Goal: Task Accomplishment & Management: Manage account settings

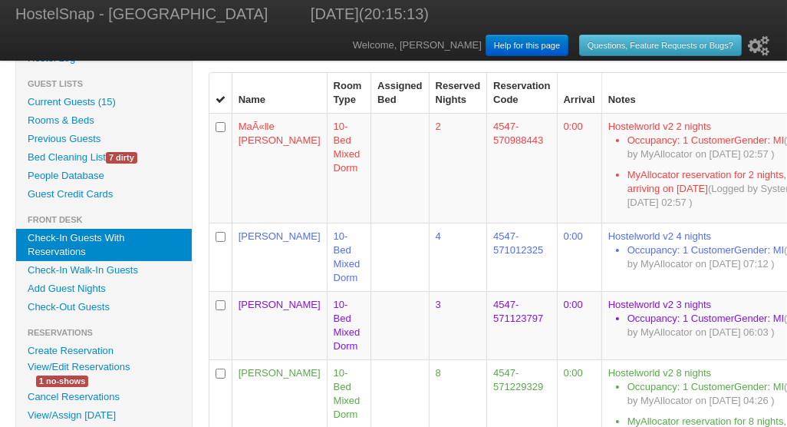
scroll to position [38, 0]
click at [99, 242] on link "Check-In Guests With Reservations" at bounding box center [104, 245] width 176 height 32
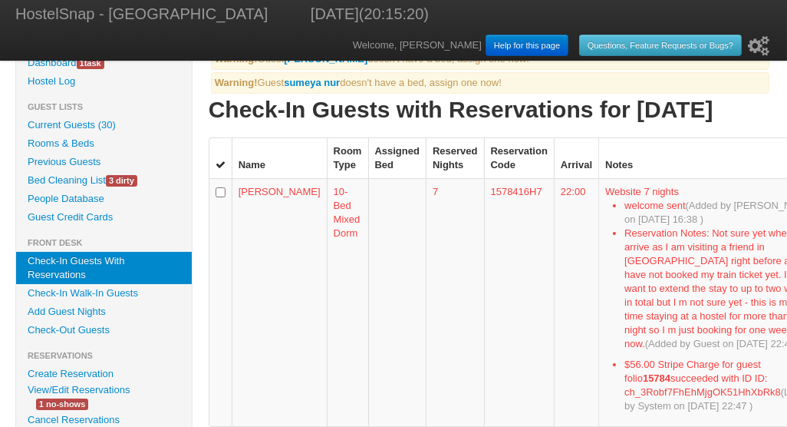
click at [315, 83] on b "sumeya nur" at bounding box center [312, 83] width 56 height 12
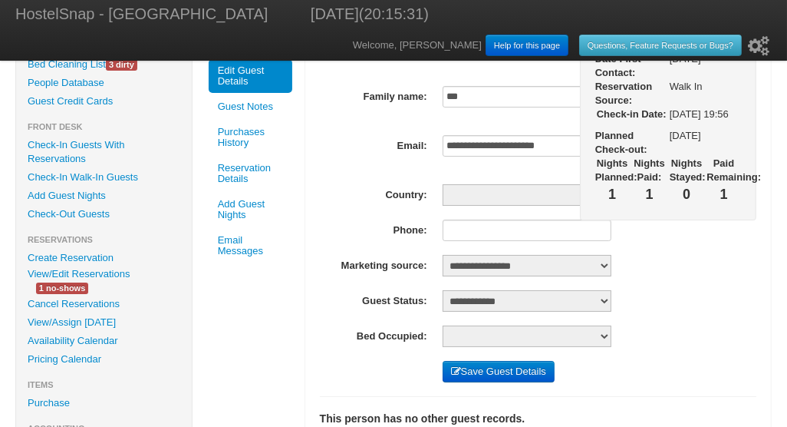
scroll to position [109, 0]
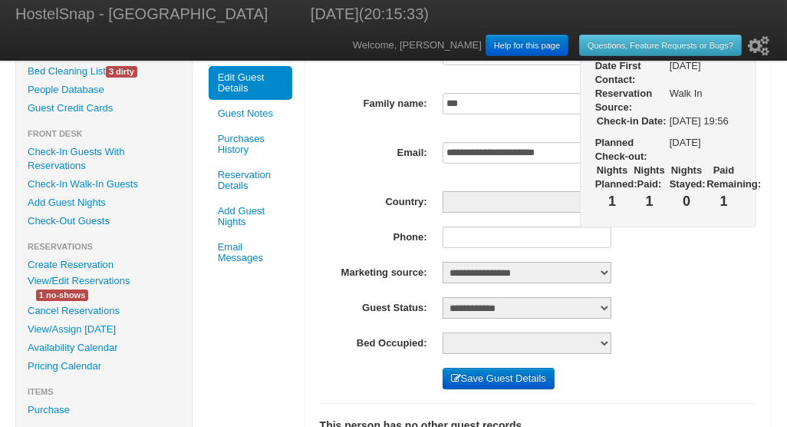
click at [489, 374] on button "Save Guest Details" at bounding box center [499, 378] width 112 height 21
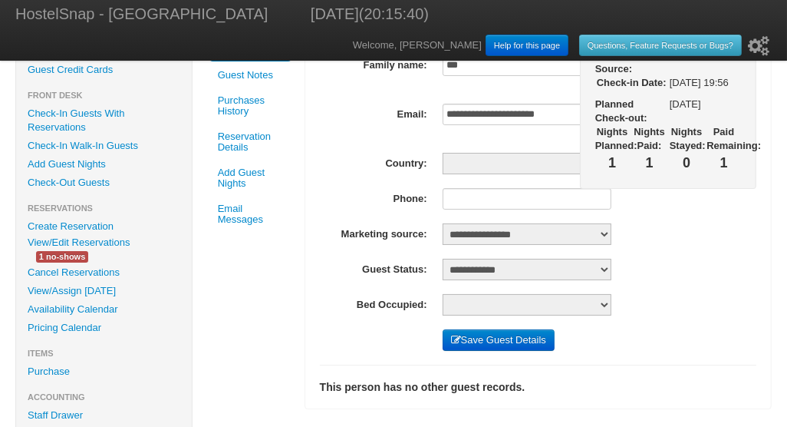
scroll to position [148, 0]
click at [500, 337] on button "Save Guest Details" at bounding box center [499, 338] width 112 height 21
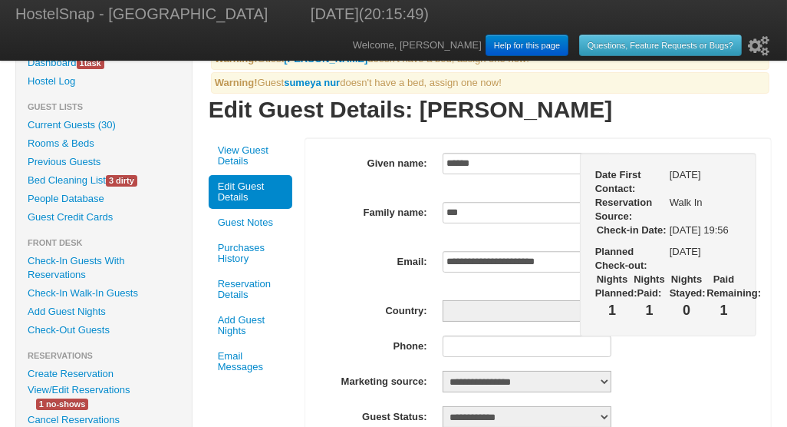
click at [77, 123] on link "Current Guests (30)" at bounding box center [104, 125] width 176 height 18
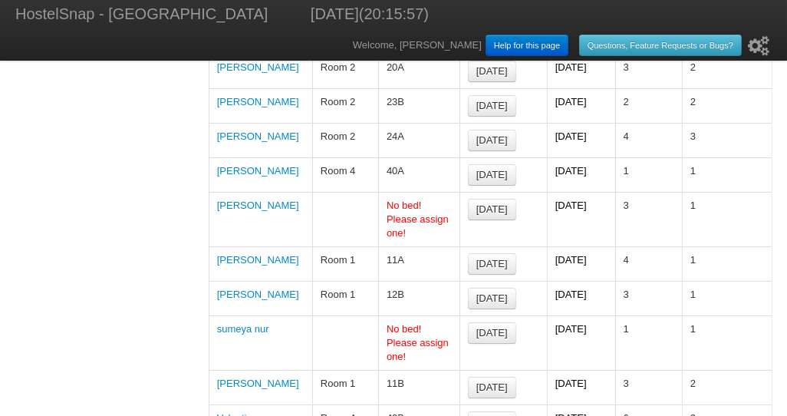
scroll to position [968, 0]
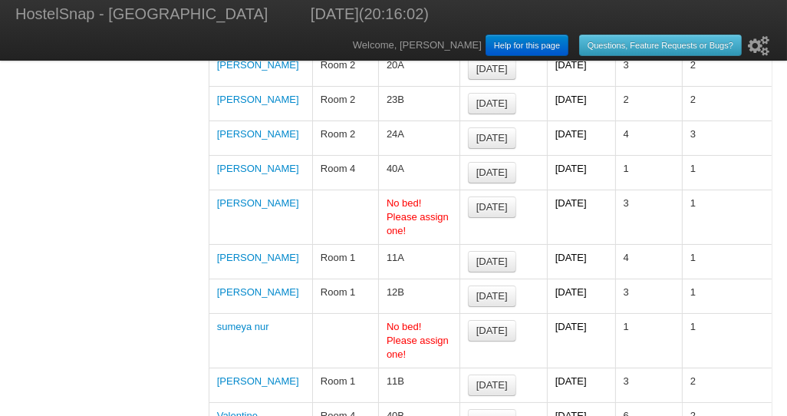
click at [253, 321] on link "sumeya nur" at bounding box center [243, 327] width 52 height 12
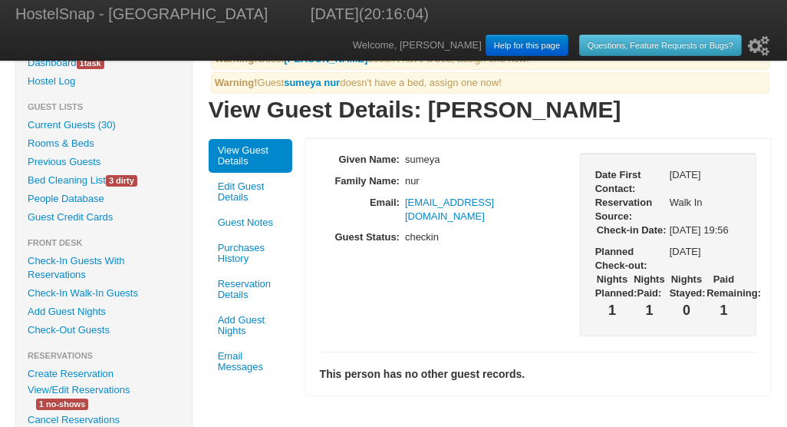
click at [238, 192] on link "Edit Guest Details" at bounding box center [251, 192] width 84 height 34
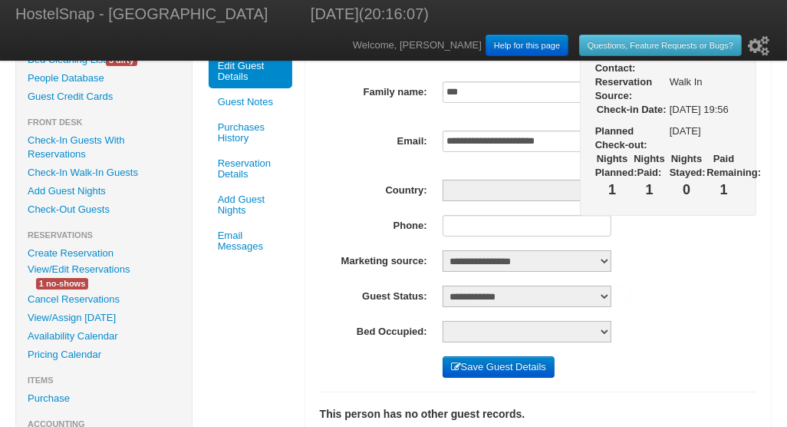
scroll to position [132, 0]
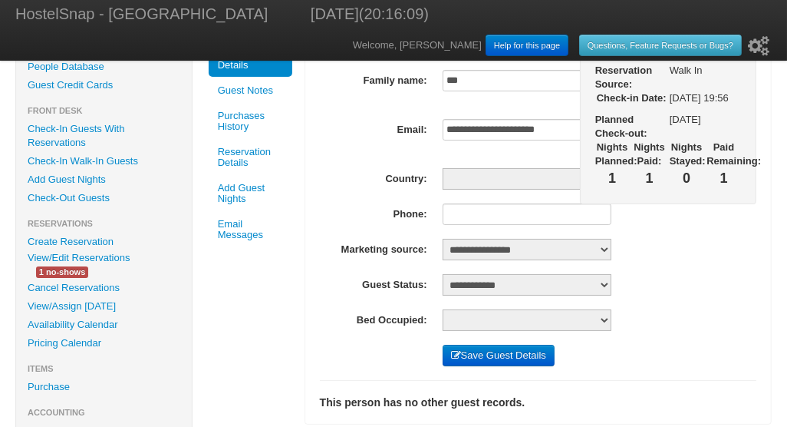
click at [604, 315] on select "**********" at bounding box center [527, 319] width 169 height 21
select select "**"
click at [443, 309] on select "**********" at bounding box center [527, 319] width 169 height 21
click at [486, 354] on button "Save Guest Details" at bounding box center [499, 355] width 112 height 21
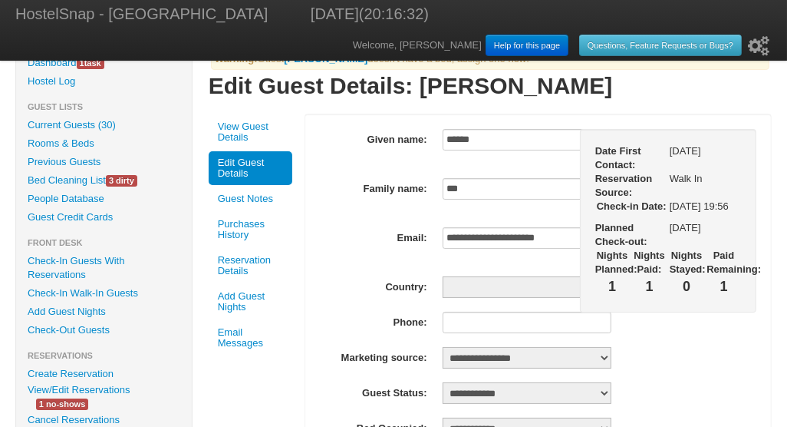
click at [67, 125] on link "Current Guests (30)" at bounding box center [104, 125] width 176 height 18
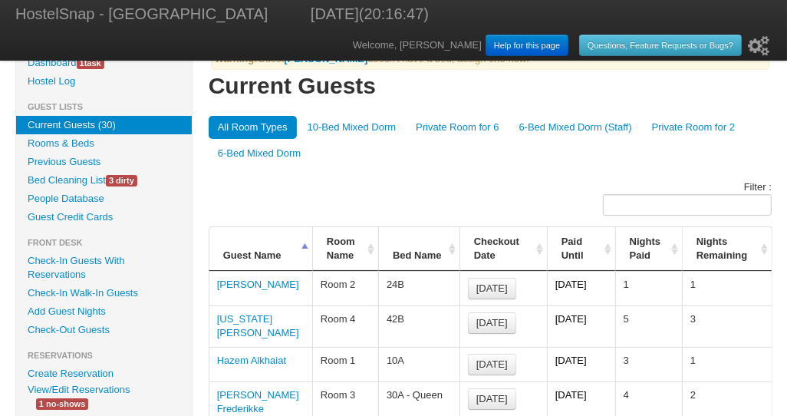
click at [71, 143] on link "Rooms & Beds" at bounding box center [104, 143] width 176 height 18
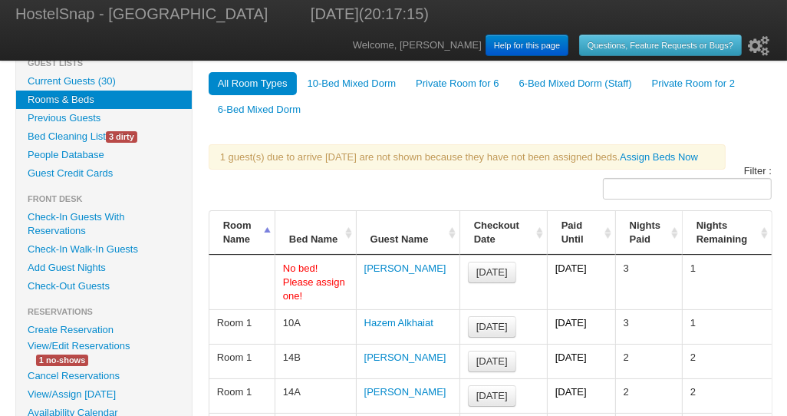
scroll to position [38, 0]
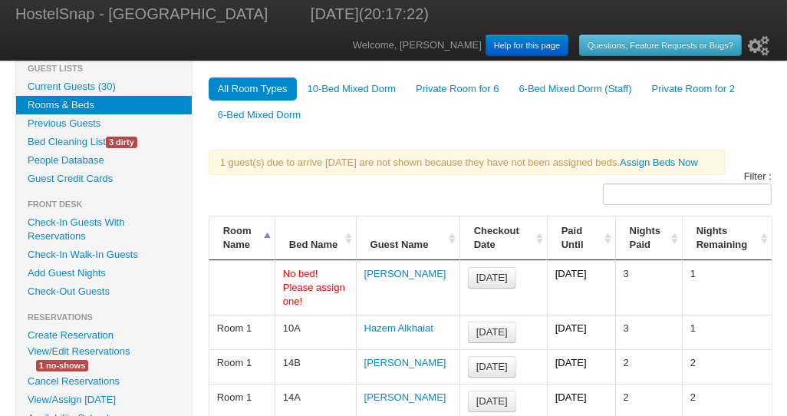
click at [391, 274] on link "[PERSON_NAME]" at bounding box center [405, 274] width 82 height 12
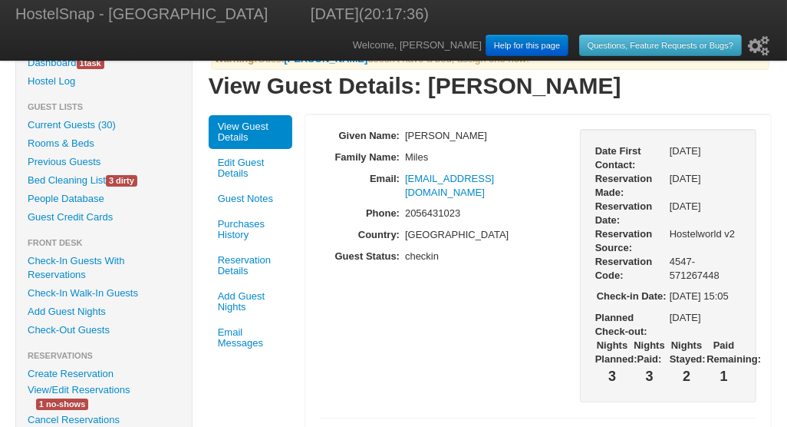
click at [248, 167] on link "Edit Guest Details" at bounding box center [251, 168] width 84 height 34
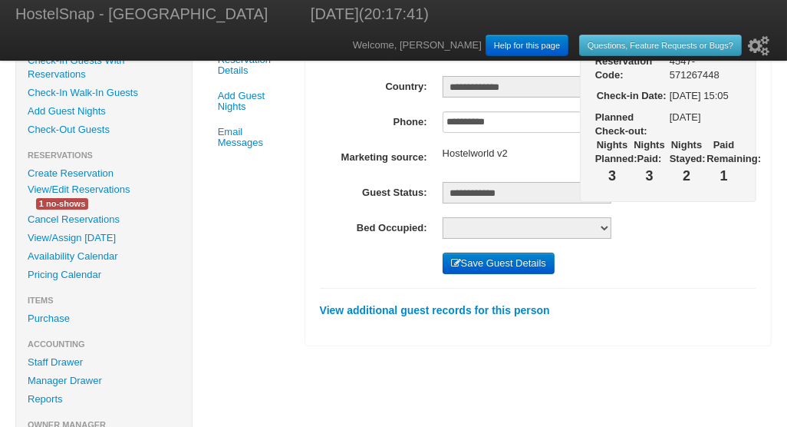
scroll to position [199, 0]
click at [465, 224] on select "**********" at bounding box center [527, 228] width 169 height 21
select select "*"
click at [443, 218] on select "**********" at bounding box center [527, 228] width 169 height 21
click at [487, 261] on button "Save Guest Details" at bounding box center [499, 263] width 112 height 21
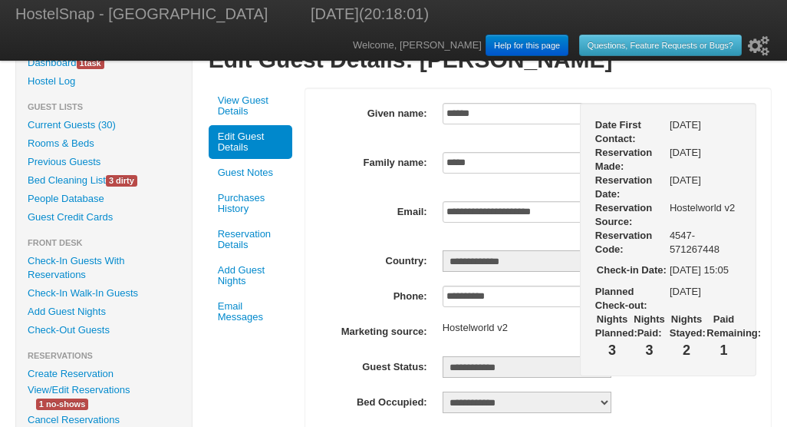
scroll to position [196, 0]
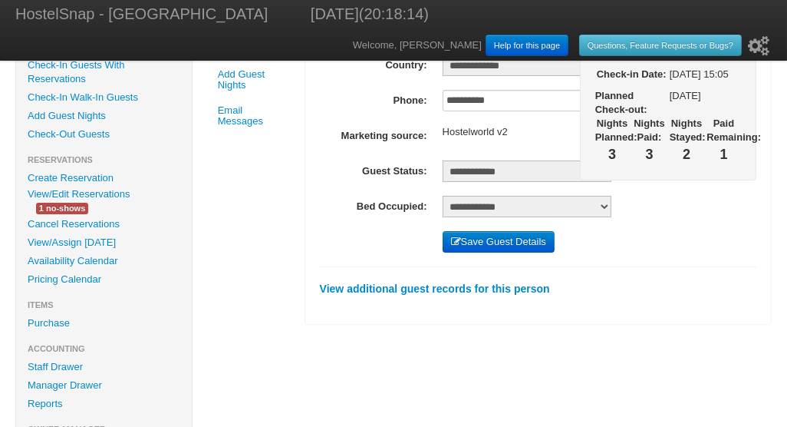
click at [486, 237] on button "Save Guest Details" at bounding box center [499, 241] width 112 height 21
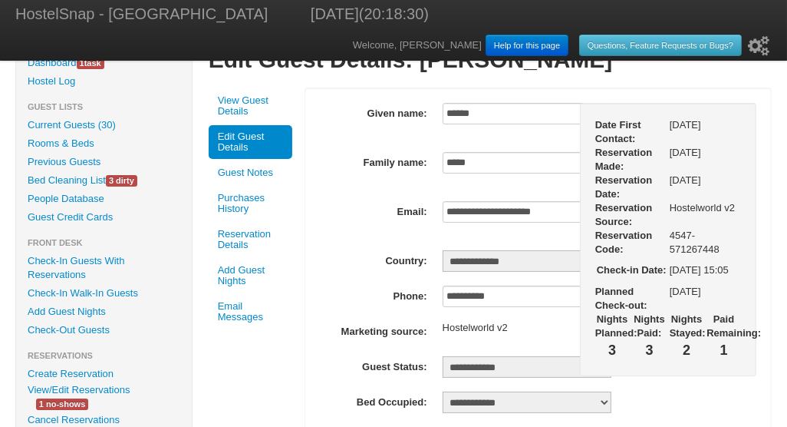
click at [77, 141] on link "Rooms & Beds" at bounding box center [104, 143] width 176 height 18
